Goal: Information Seeking & Learning: Check status

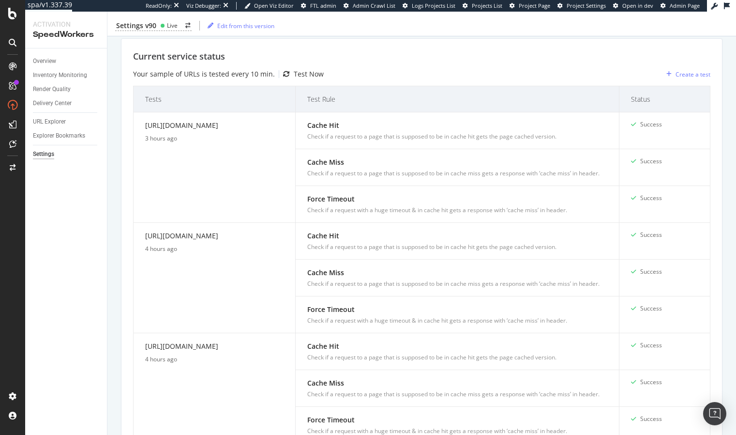
scroll to position [204, 0]
click at [356, 42] on div "Current service status Your sample of URLs is tested every 10 min. Test Now Cre…" at bounding box center [422, 252] width 602 height 430
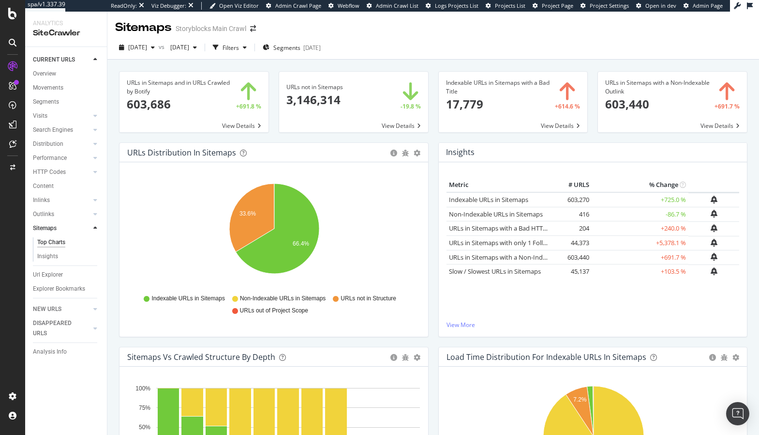
click at [512, 148] on div "Insights × Close Chart sitemaps-insight-panel - API Requests List Area Type Req…" at bounding box center [593, 152] width 309 height 19
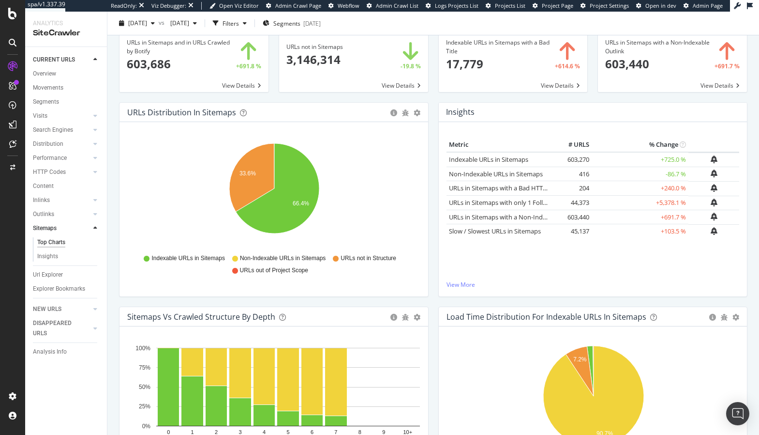
scroll to position [41, 0]
